Goal: Task Accomplishment & Management: Complete application form

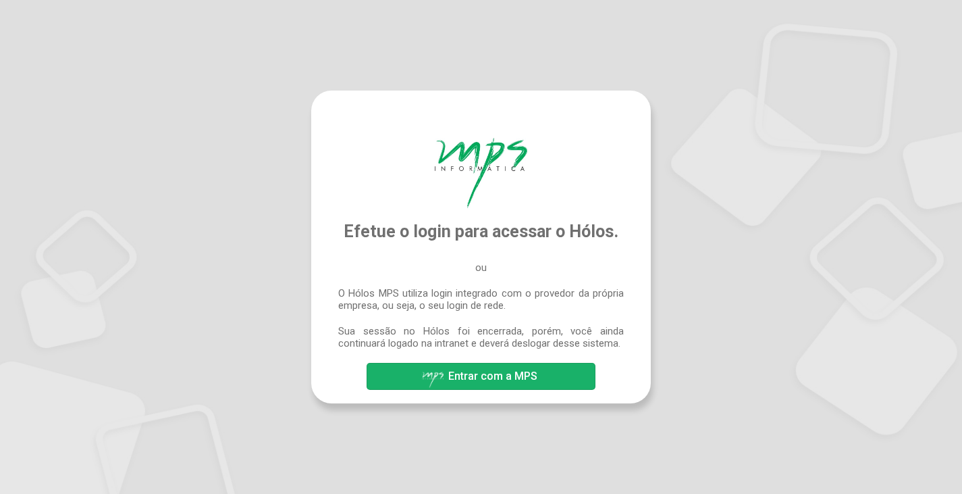
click at [507, 388] on span "Entrar com a MPS" at bounding box center [481, 377] width 120 height 24
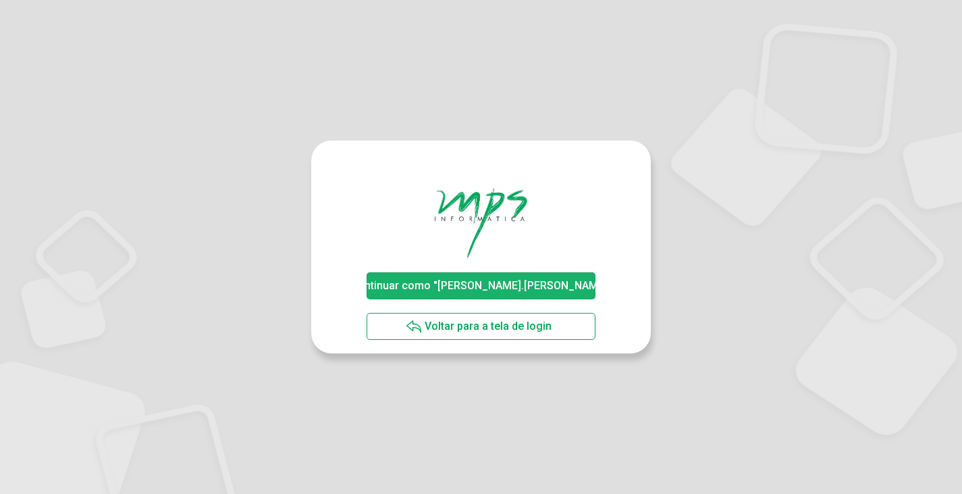
click at [512, 286] on span "Continuar como "dionisio.baptista"" at bounding box center [480, 285] width 261 height 13
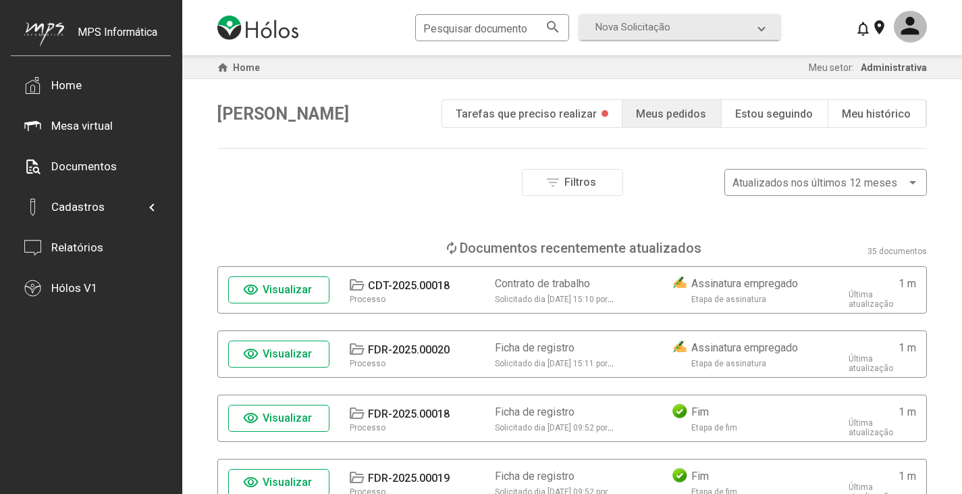
click at [691, 26] on span "Nova Solicitação" at bounding box center [677, 27] width 163 height 12
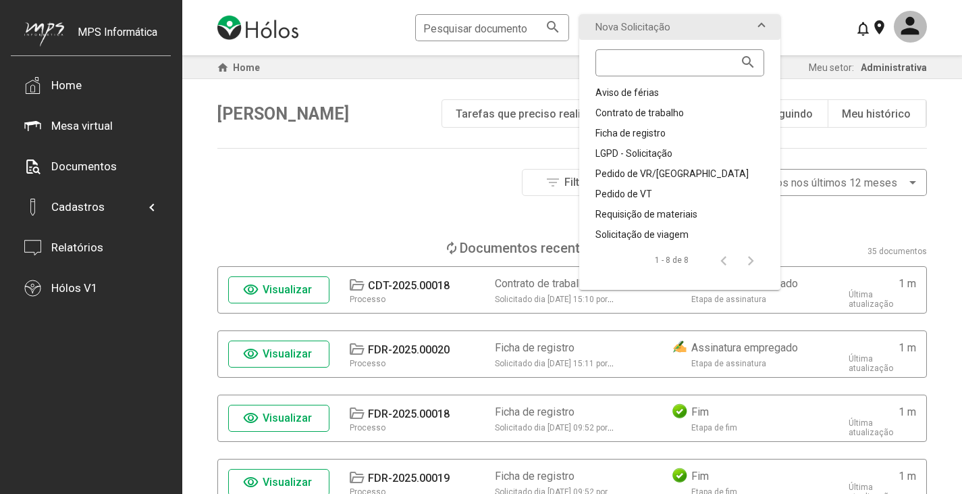
click at [414, 209] on div "Filtros Número do documento Tipo de etapa atual Aprovação Assinatura Fim Tipo d…" at bounding box center [572, 204] width 710 height 71
click at [403, 201] on div "Filtros Número do documento Tipo de etapa atual Aprovação Assinatura Fim Tipo d…" at bounding box center [572, 204] width 710 height 71
drag, startPoint x: 290, startPoint y: 191, endPoint x: 299, endPoint y: 201, distance: 12.9
click at [290, 190] on div "filter_list Filtros Atualizados nos últimos 12 meses" at bounding box center [572, 182] width 710 height 27
click at [338, 176] on div "filter_list Filtros Atualizados nos últimos 12 meses" at bounding box center [572, 182] width 710 height 27
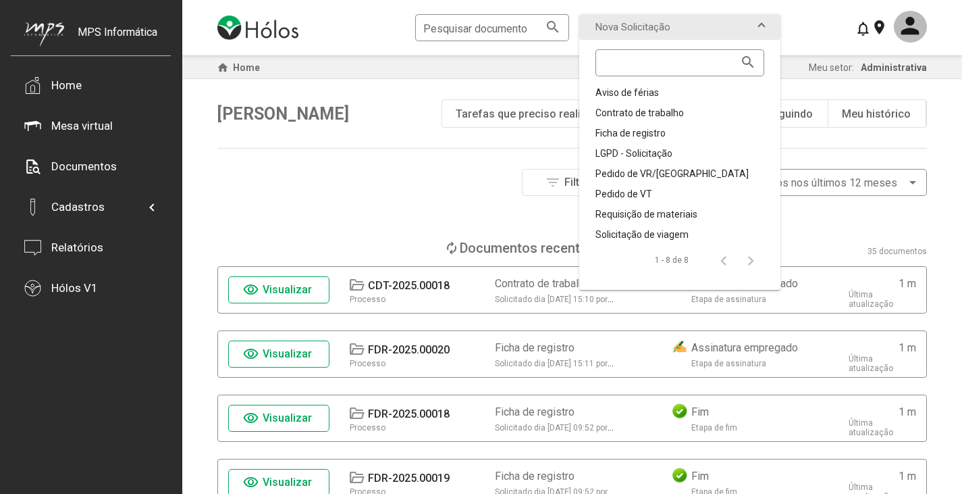
click at [369, 167] on div "home Home Meu setor: Administrativa Olá, [PERSON_NAME] play_circle Tarefas que …" at bounding box center [572, 478] width 710 height 847
click at [774, 26] on mat-expansion-panel-header "Nova Solicitação" at bounding box center [679, 27] width 201 height 26
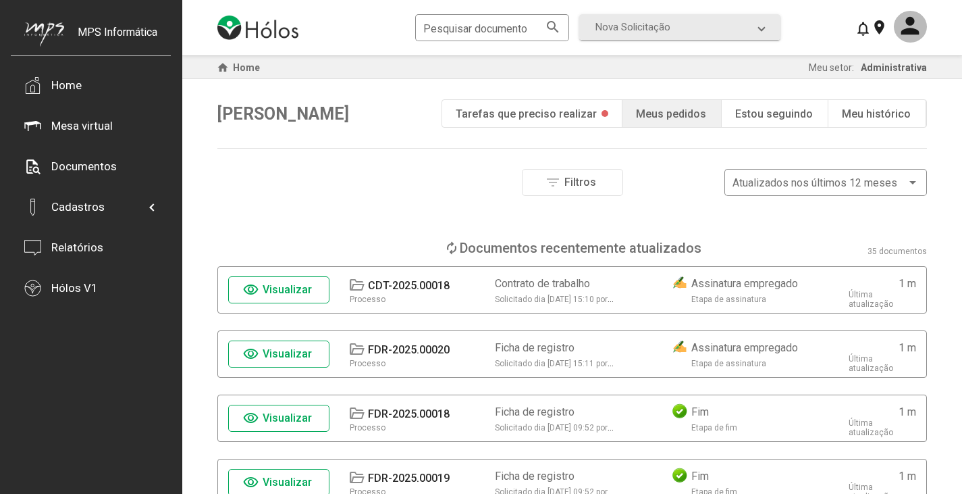
click at [329, 187] on div "filter_list Filtros Atualizados nos últimos 12 meses" at bounding box center [572, 182] width 710 height 27
click at [581, 116] on div "Tarefas que preciso realizar" at bounding box center [526, 113] width 141 height 13
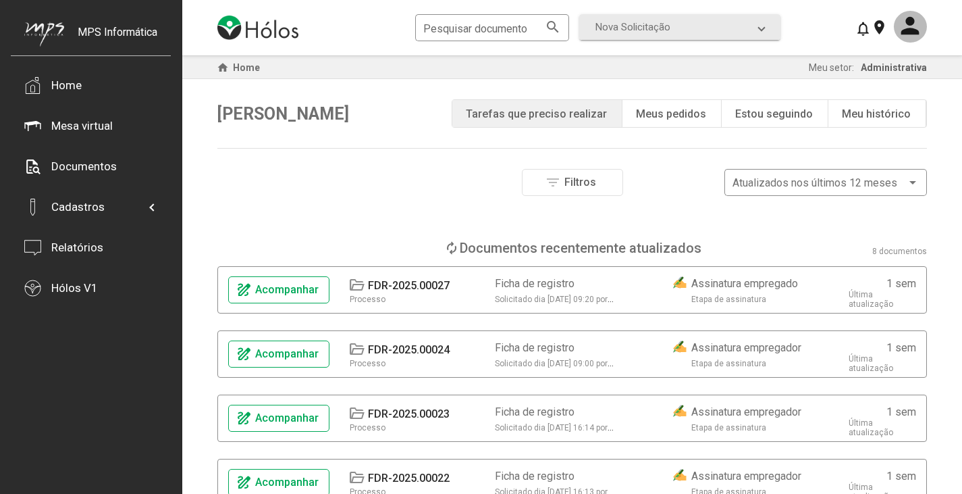
click at [350, 151] on div "home Home Meu setor: Administrativa Olá, [PERSON_NAME] play_circle Tarefas que …" at bounding box center [572, 414] width 710 height 719
